Goal: Information Seeking & Learning: Check status

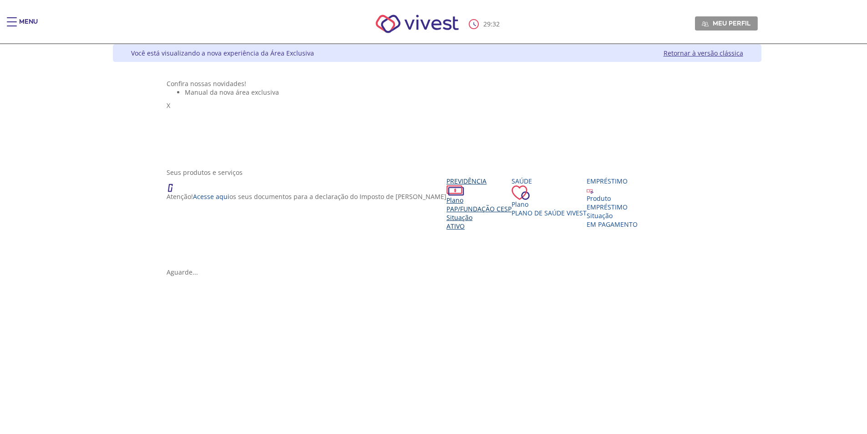
click at [446, 213] on span "PAP/Fundação CESP" at bounding box center [478, 208] width 65 height 9
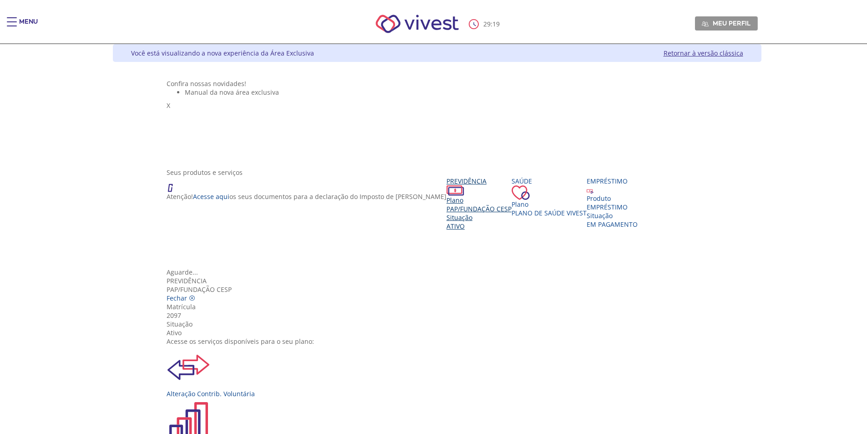
scroll to position [91, 0]
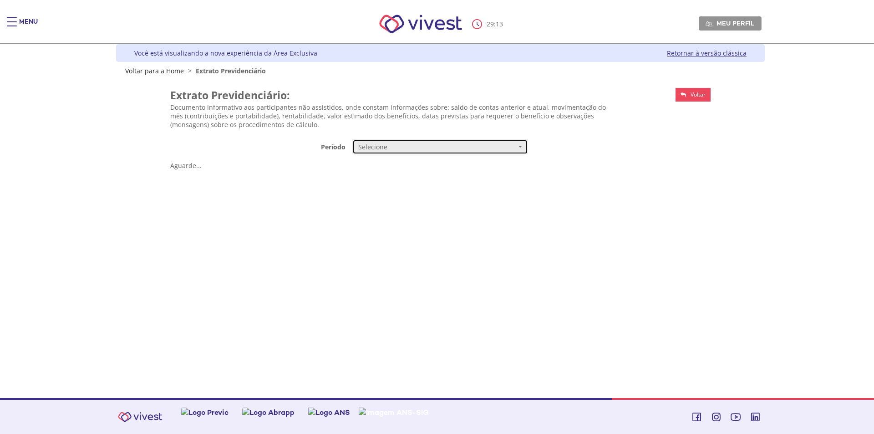
click at [410, 146] on span "Selecione" at bounding box center [437, 146] width 158 height 9
click at [364, 162] on span "Mensal" at bounding box center [368, 164] width 19 height 7
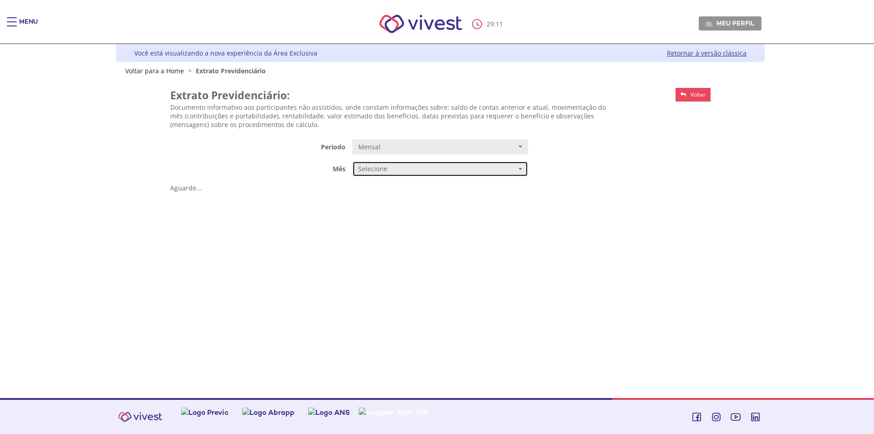
click at [389, 171] on span "Selecione" at bounding box center [437, 168] width 158 height 9
click at [381, 185] on span "JUNHO/2025" at bounding box center [375, 186] width 32 height 7
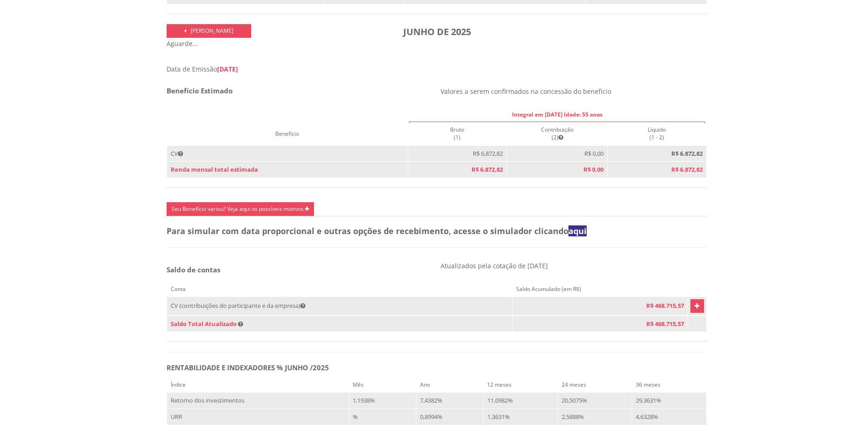
scroll to position [409, 0]
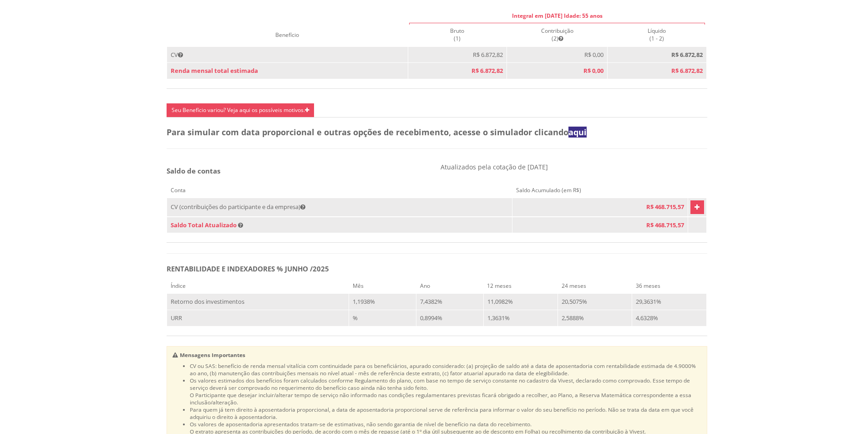
click at [694, 212] on icon "Vivest" at bounding box center [696, 207] width 5 height 11
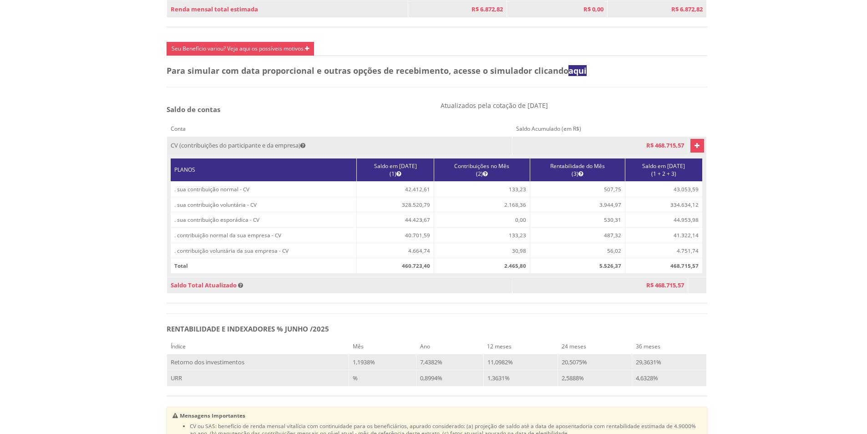
scroll to position [455, 0]
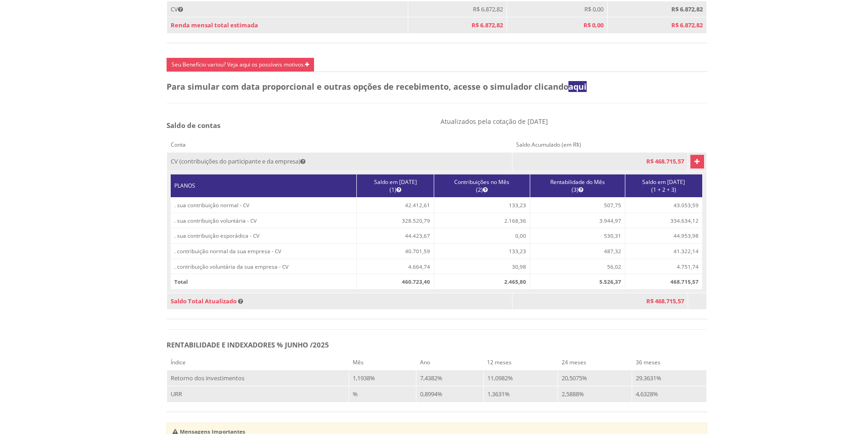
click at [694, 167] on icon "Vivest" at bounding box center [696, 161] width 5 height 11
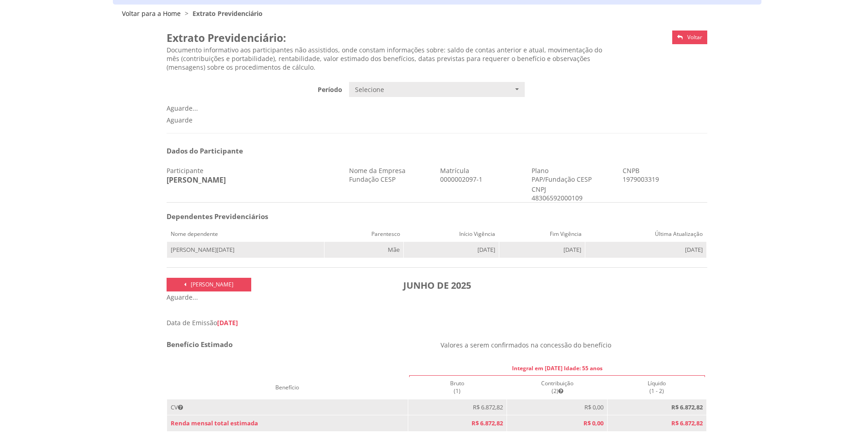
scroll to position [33, 0]
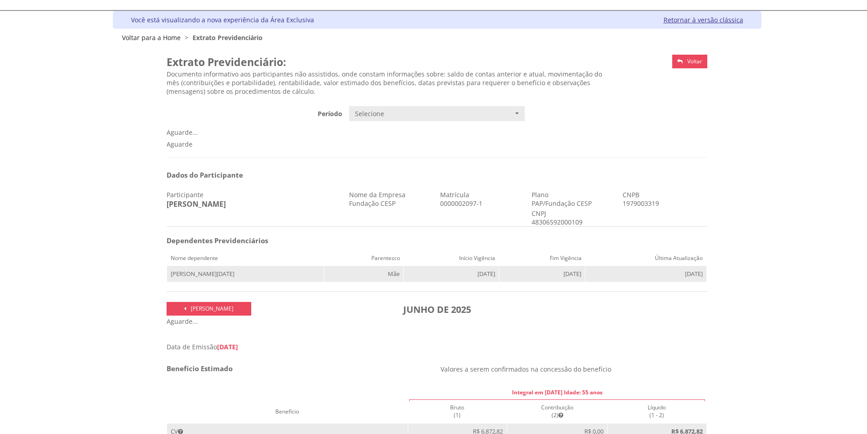
click at [685, 61] on link "Voltar" at bounding box center [689, 62] width 35 height 14
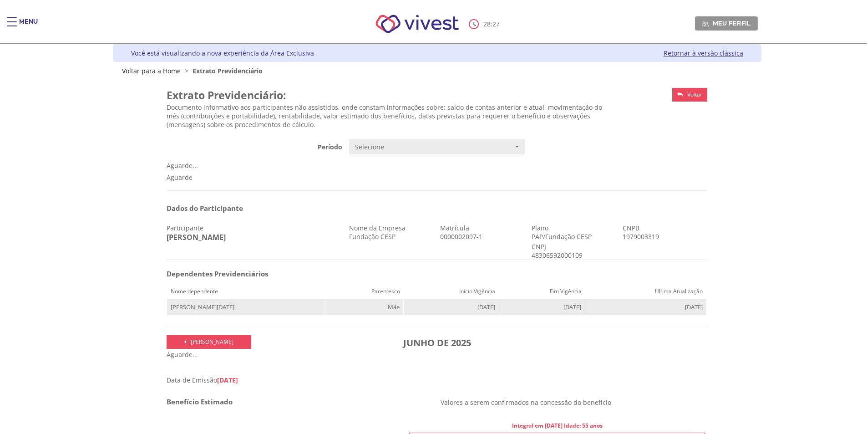
click at [697, 94] on span "Voltar" at bounding box center [694, 95] width 15 height 8
click at [425, 21] on img "Main header" at bounding box center [416, 24] width 103 height 39
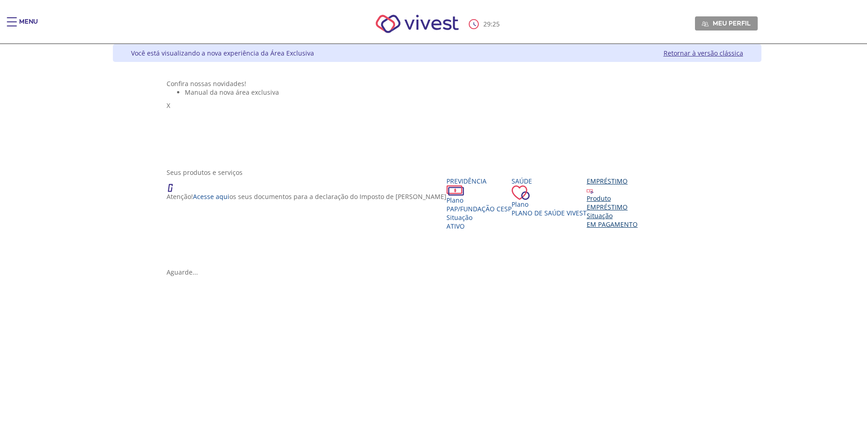
click at [586, 185] on div "Empréstimo" at bounding box center [611, 181] width 51 height 9
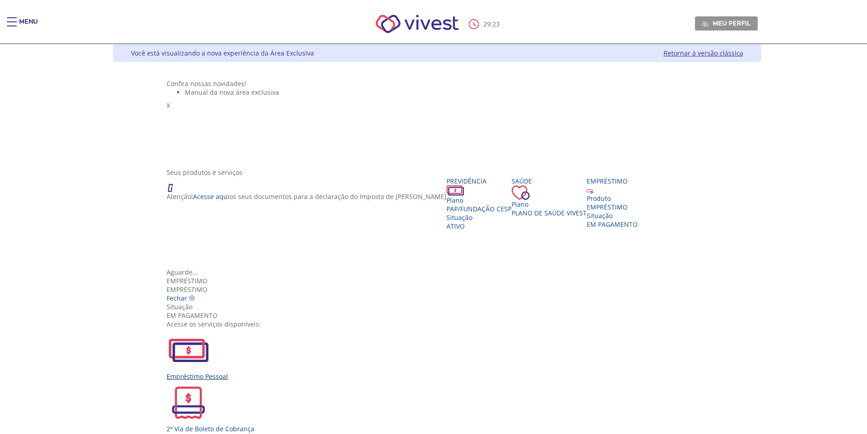
click at [210, 328] on img "Vivest" at bounding box center [189, 350] width 44 height 44
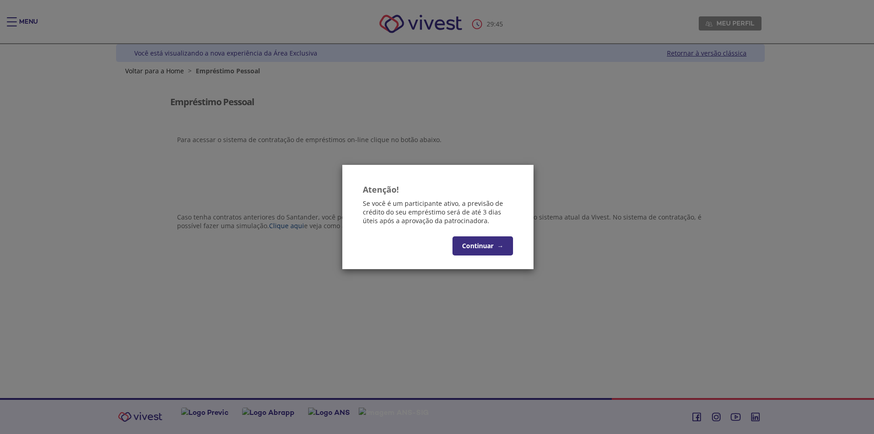
click at [487, 245] on button "Continuar →" at bounding box center [482, 245] width 61 height 19
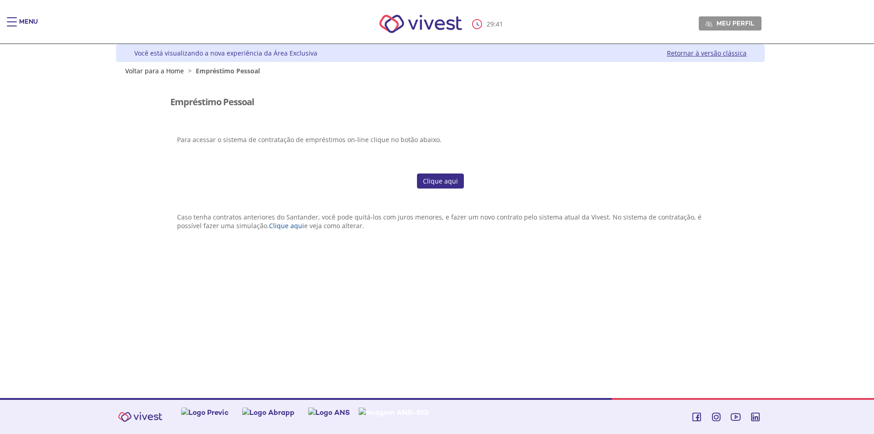
click at [444, 185] on link "Clique aqui" at bounding box center [440, 180] width 47 height 15
